Goal: Task Accomplishment & Management: Manage account settings

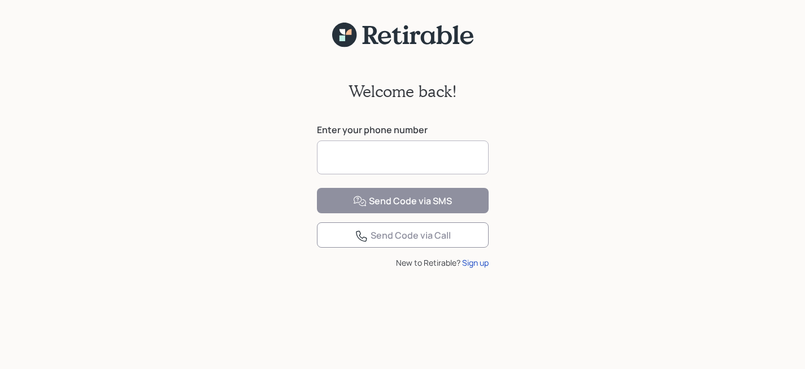
click at [370, 150] on input at bounding box center [403, 158] width 172 height 34
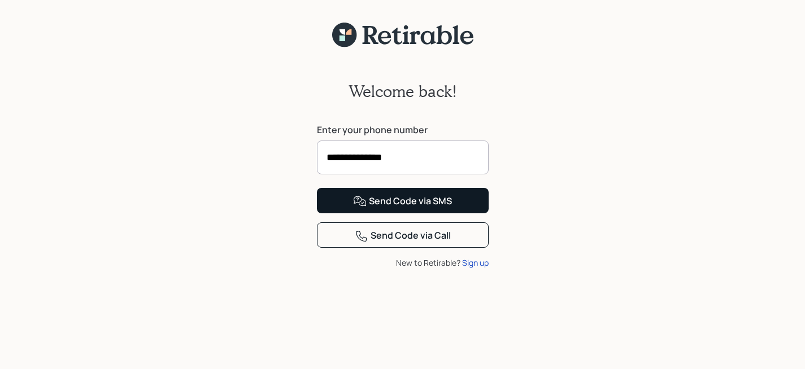
type input "**********"
click at [428, 208] on div "Send Code via SMS" at bounding box center [402, 202] width 99 height 14
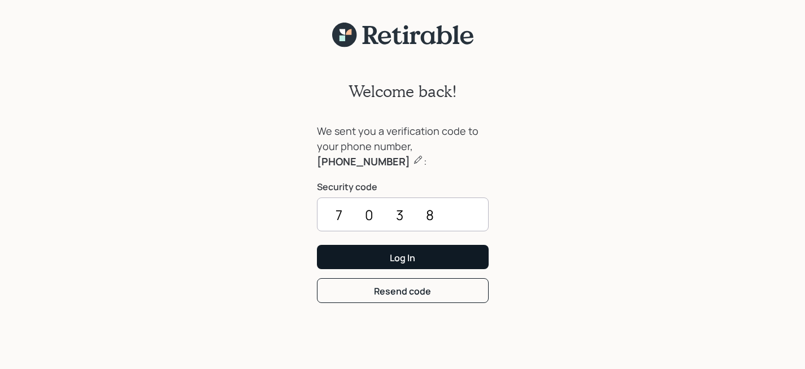
type input "7038"
click at [381, 265] on button "Log In" at bounding box center [403, 257] width 172 height 24
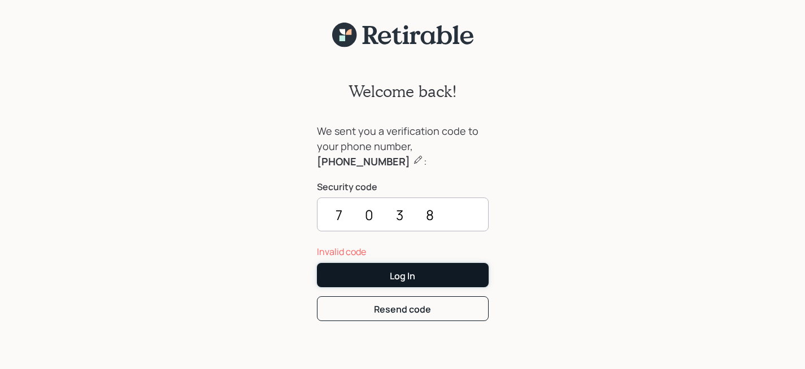
click at [414, 276] on div "Log In" at bounding box center [402, 276] width 25 height 12
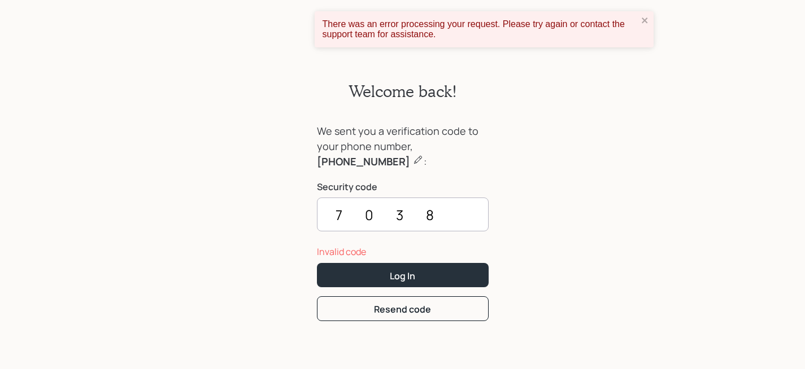
drag, startPoint x: 440, startPoint y: 216, endPoint x: 256, endPoint y: 210, distance: 184.8
click at [256, 210] on div "Welcome back! We sent you a verification code to your phone number, [PHONE_NUMB…" at bounding box center [402, 215] width 805 height 335
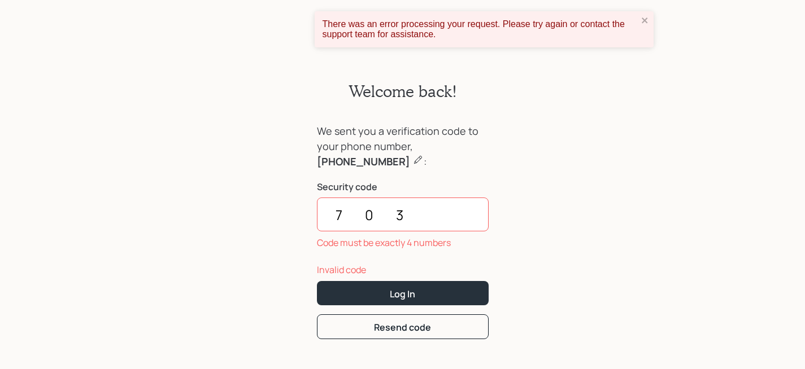
type input "7038"
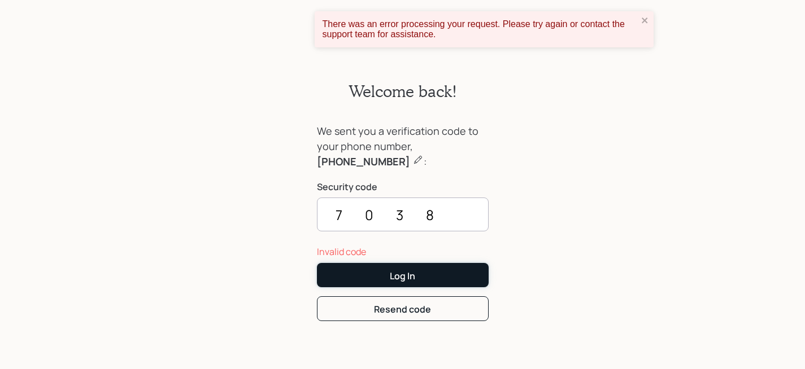
click at [373, 276] on button "Log In" at bounding box center [403, 275] width 172 height 24
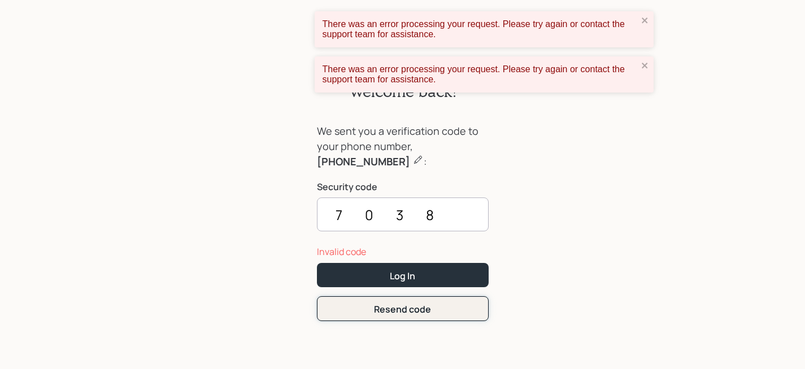
click at [402, 316] on div "Resend code" at bounding box center [402, 309] width 57 height 12
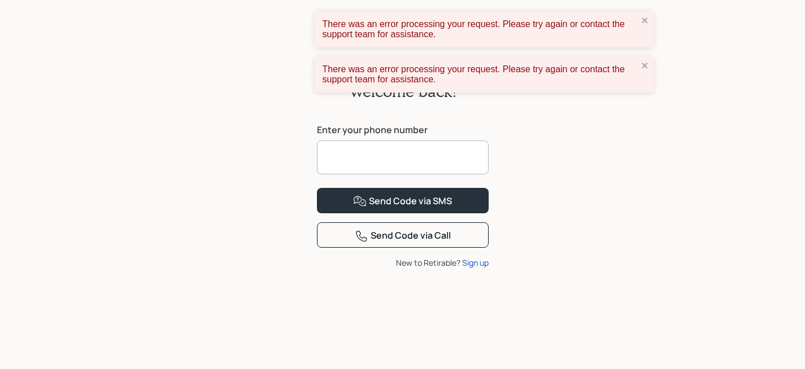
click at [388, 167] on input at bounding box center [403, 158] width 172 height 34
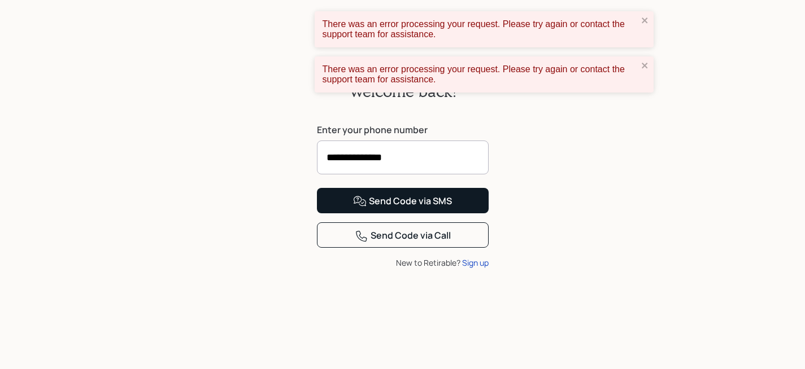
type input "**********"
click at [415, 208] on div "Send Code via SMS" at bounding box center [402, 202] width 99 height 14
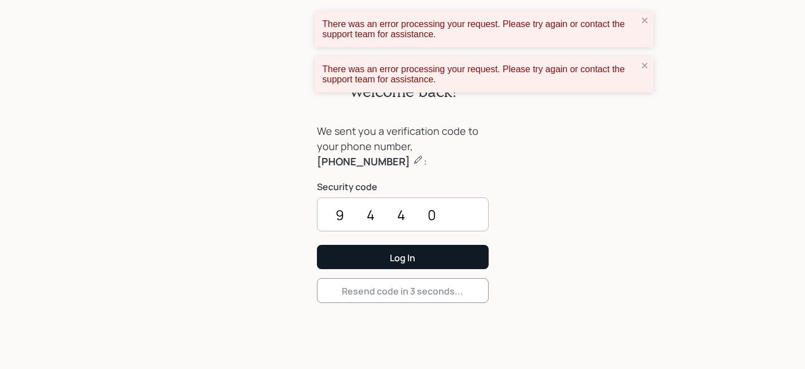
type input "9440"
click at [398, 259] on div "Log In" at bounding box center [402, 258] width 25 height 12
